Goal: Information Seeking & Learning: Check status

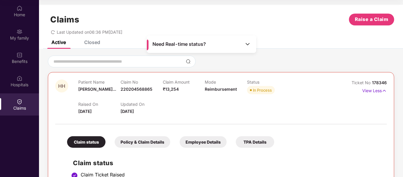
click at [248, 43] on img at bounding box center [248, 44] width 6 height 6
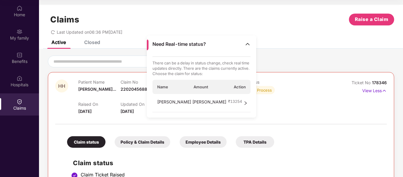
click at [242, 103] on div "[PERSON_NAME] [PERSON_NAME] ₹ 13254" at bounding box center [201, 103] width 98 height 18
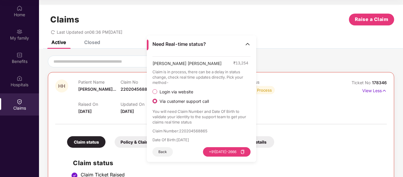
click at [308, 106] on div "Raised On [DATE] Updated On [DATE]" at bounding box center [204, 105] width 253 height 19
click at [158, 153] on button "Back" at bounding box center [162, 151] width 20 height 9
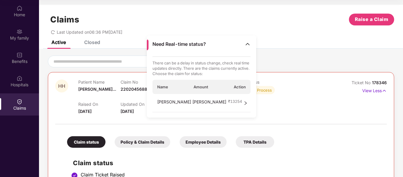
click at [338, 88] on div "HH Patient Name [PERSON_NAME]... Claim No 220204568865 Claim Amount ₹13,254 Mod…" at bounding box center [220, 96] width 331 height 35
click at [267, 38] on div "Claims Raise a Claim Last Updated on 06:36 PM[DATE]" at bounding box center [221, 23] width 364 height 36
click at [381, 92] on p "View Less" at bounding box center [374, 90] width 25 height 8
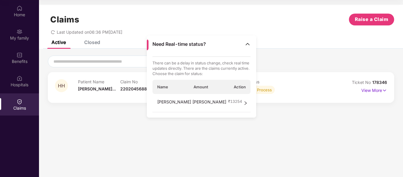
click at [286, 125] on section "Claims Raise a Claim Last Updated on 06:36 PM[DATE] Active Closed HH Patient Na…" at bounding box center [221, 88] width 364 height 177
click at [247, 43] on img at bounding box center [248, 44] width 6 height 6
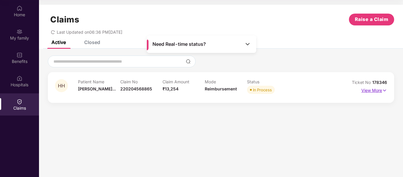
click at [373, 88] on p "View More" at bounding box center [374, 90] width 26 height 8
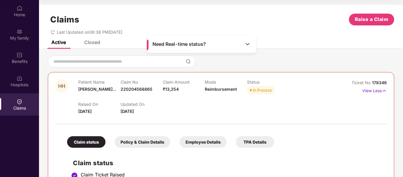
click at [253, 31] on div "Last Updated on 06:36 PM[DATE]" at bounding box center [221, 29] width 346 height 9
click at [377, 92] on p "View Less" at bounding box center [374, 90] width 25 height 8
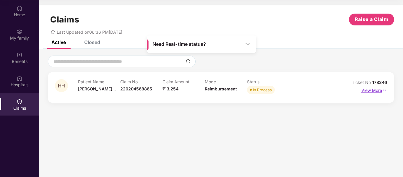
click at [377, 92] on p "View More" at bounding box center [374, 90] width 26 height 8
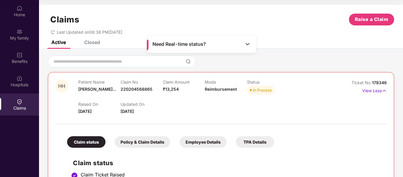
scroll to position [128, 0]
